Goal: Task Accomplishment & Management: Complete application form

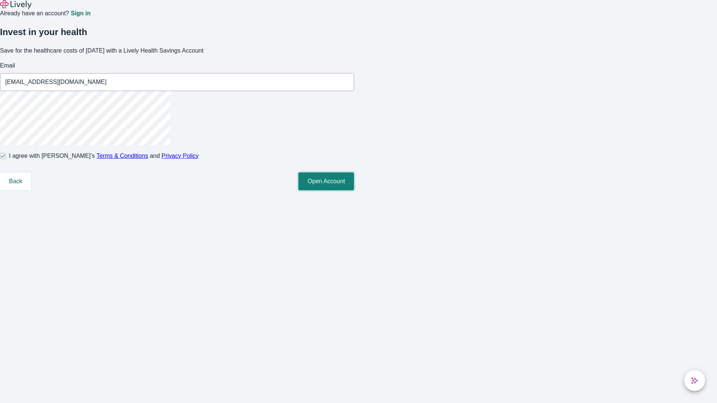
click at [354, 190] on button "Open Account" at bounding box center [326, 182] width 56 height 18
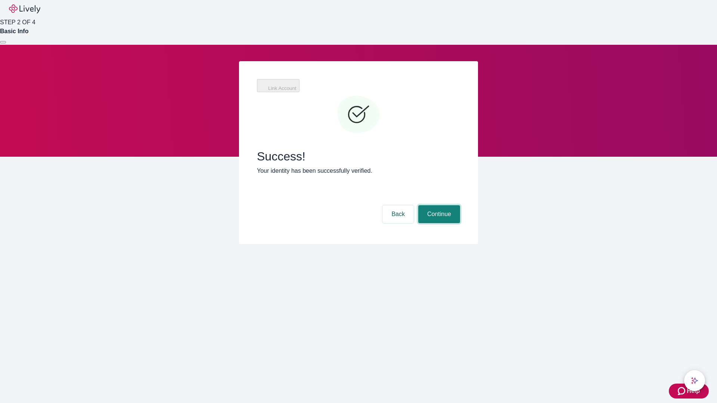
click at [438, 205] on button "Continue" at bounding box center [439, 214] width 42 height 18
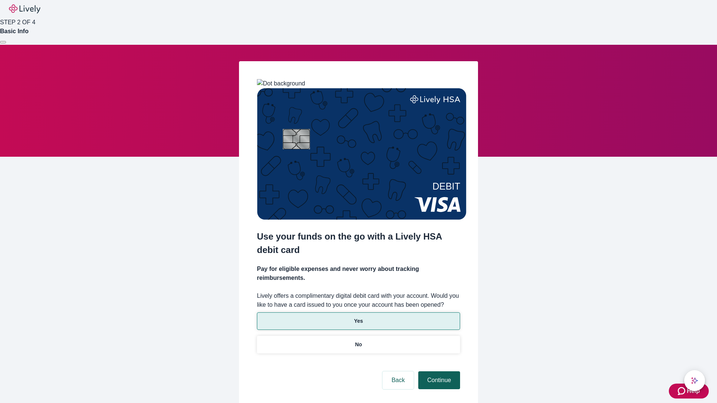
click at [358, 317] on p "Yes" at bounding box center [358, 321] width 9 height 8
click at [438, 372] on button "Continue" at bounding box center [439, 381] width 42 height 18
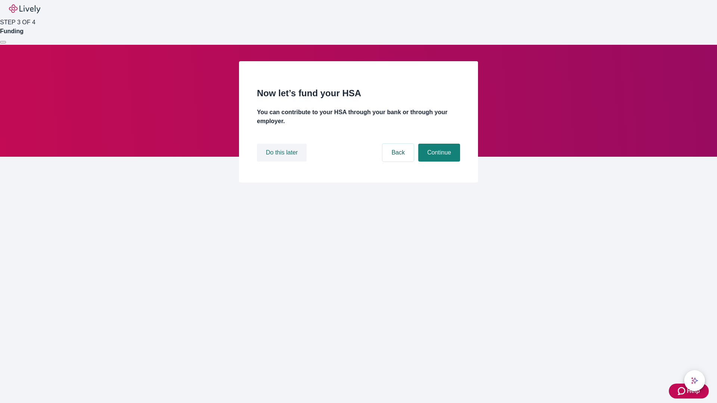
click at [283, 162] on button "Do this later" at bounding box center [282, 153] width 50 height 18
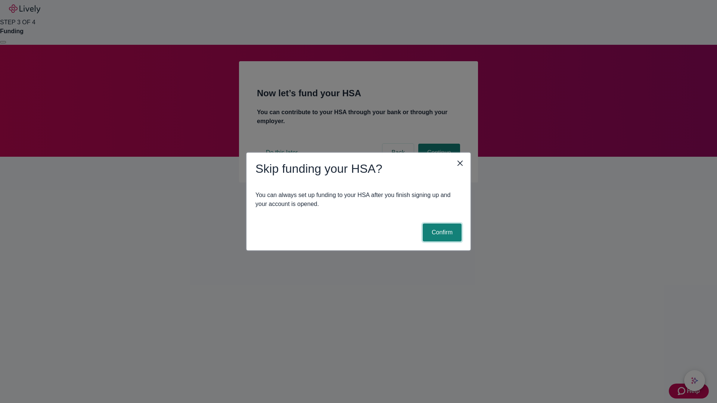
click at [441, 233] on button "Confirm" at bounding box center [442, 233] width 39 height 18
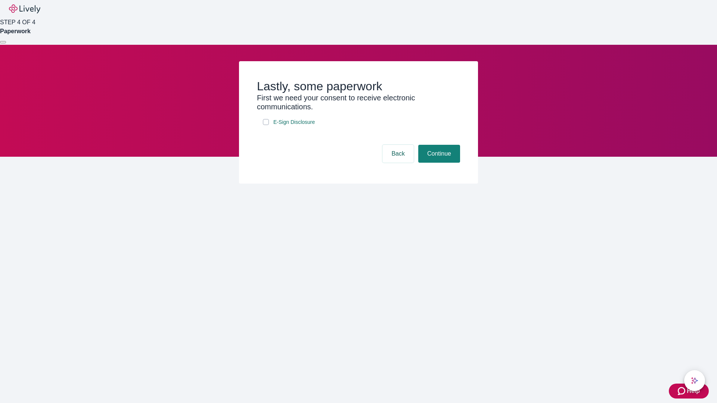
click at [266, 125] on input "E-Sign Disclosure" at bounding box center [266, 122] width 6 height 6
checkbox input "true"
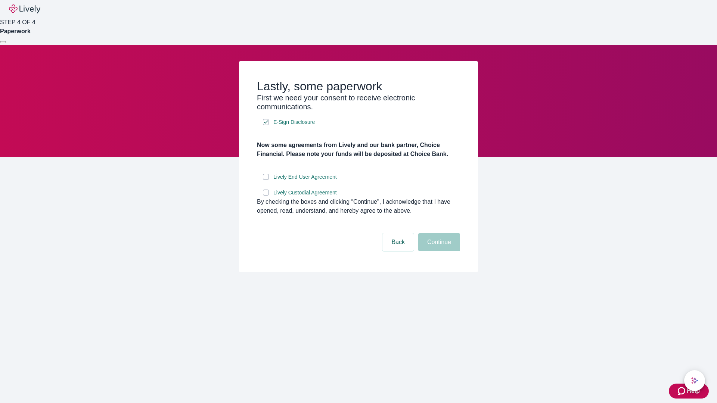
click at [266, 180] on input "Lively End User Agreement" at bounding box center [266, 177] width 6 height 6
checkbox input "true"
click at [266, 196] on input "Lively Custodial Agreement" at bounding box center [266, 193] width 6 height 6
checkbox input "true"
click at [438, 251] on button "Continue" at bounding box center [439, 242] width 42 height 18
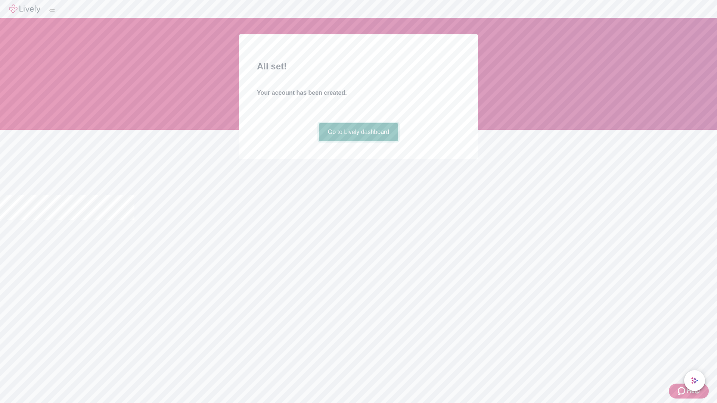
click at [358, 141] on link "Go to Lively dashboard" at bounding box center [359, 132] width 80 height 18
